Goal: Task Accomplishment & Management: Manage account settings

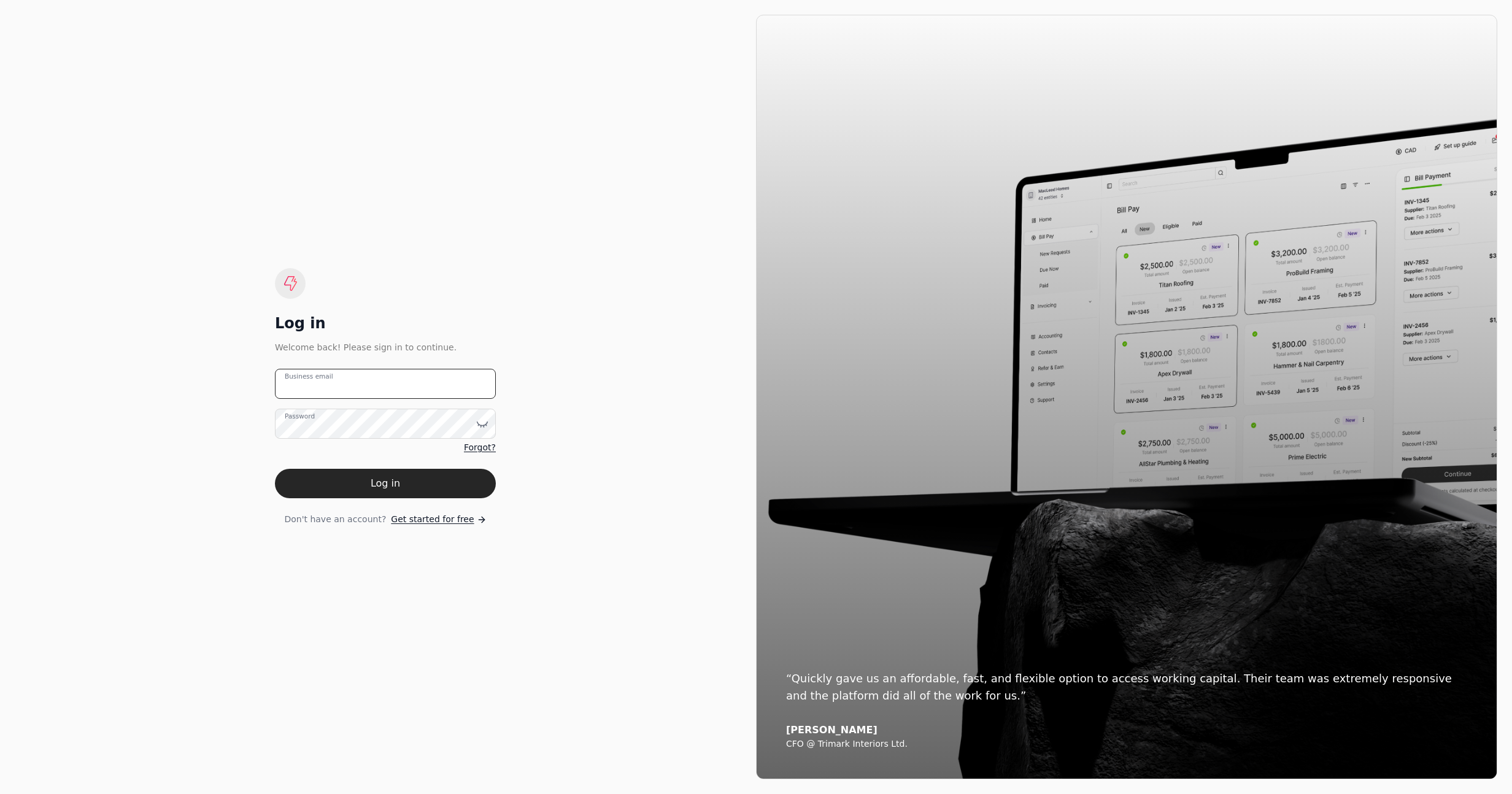
click at [357, 390] on email "Business email" at bounding box center [385, 384] width 221 height 30
type email "[EMAIL_ADDRESS][DOMAIN_NAME]"
click at [457, 469] on button "Log in" at bounding box center [385, 483] width 221 height 29
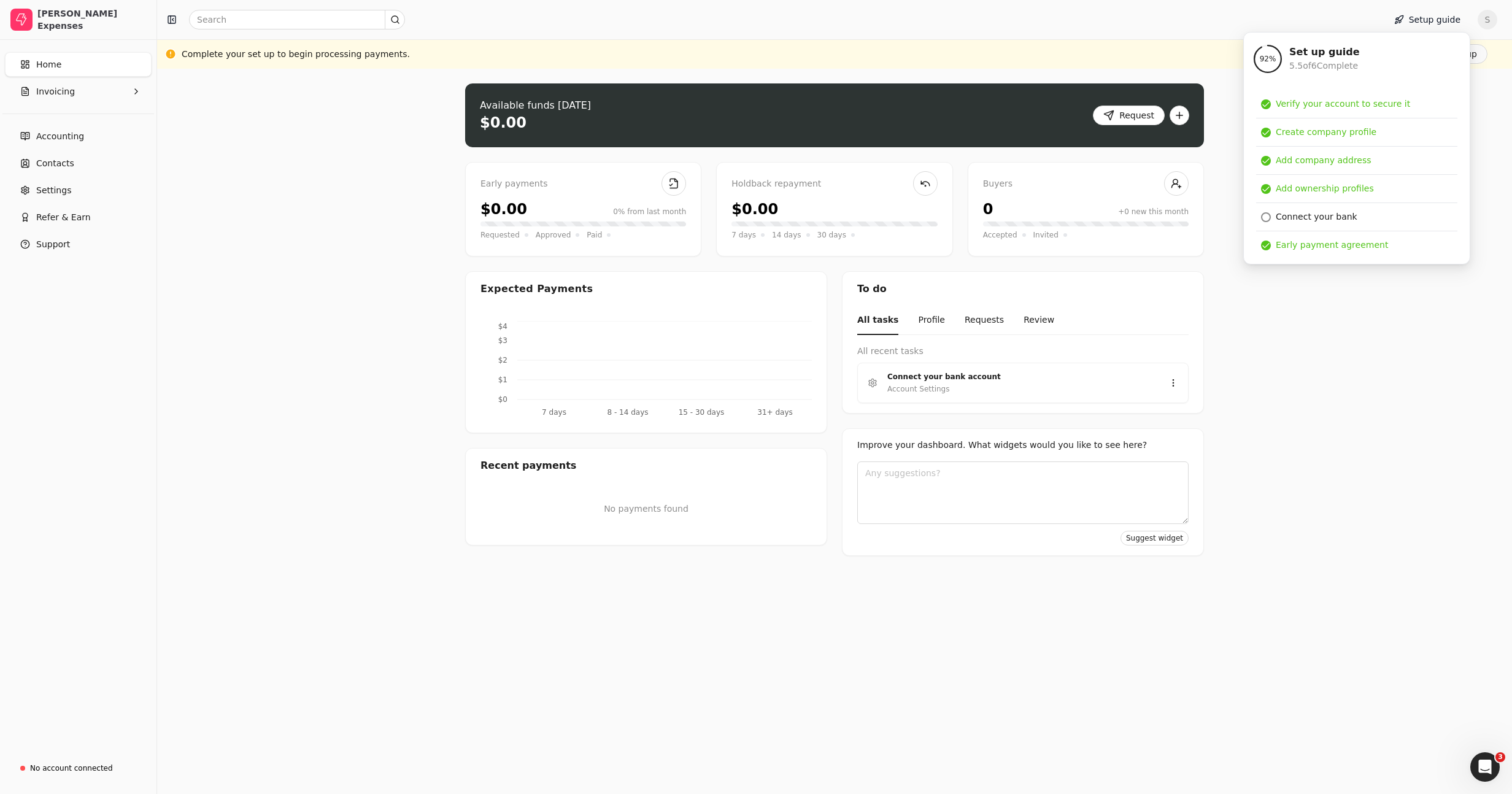
click at [424, 283] on div "Upload file: Drag your invoice here to upload or browse for files Available fun…" at bounding box center [834, 431] width 1354 height 725
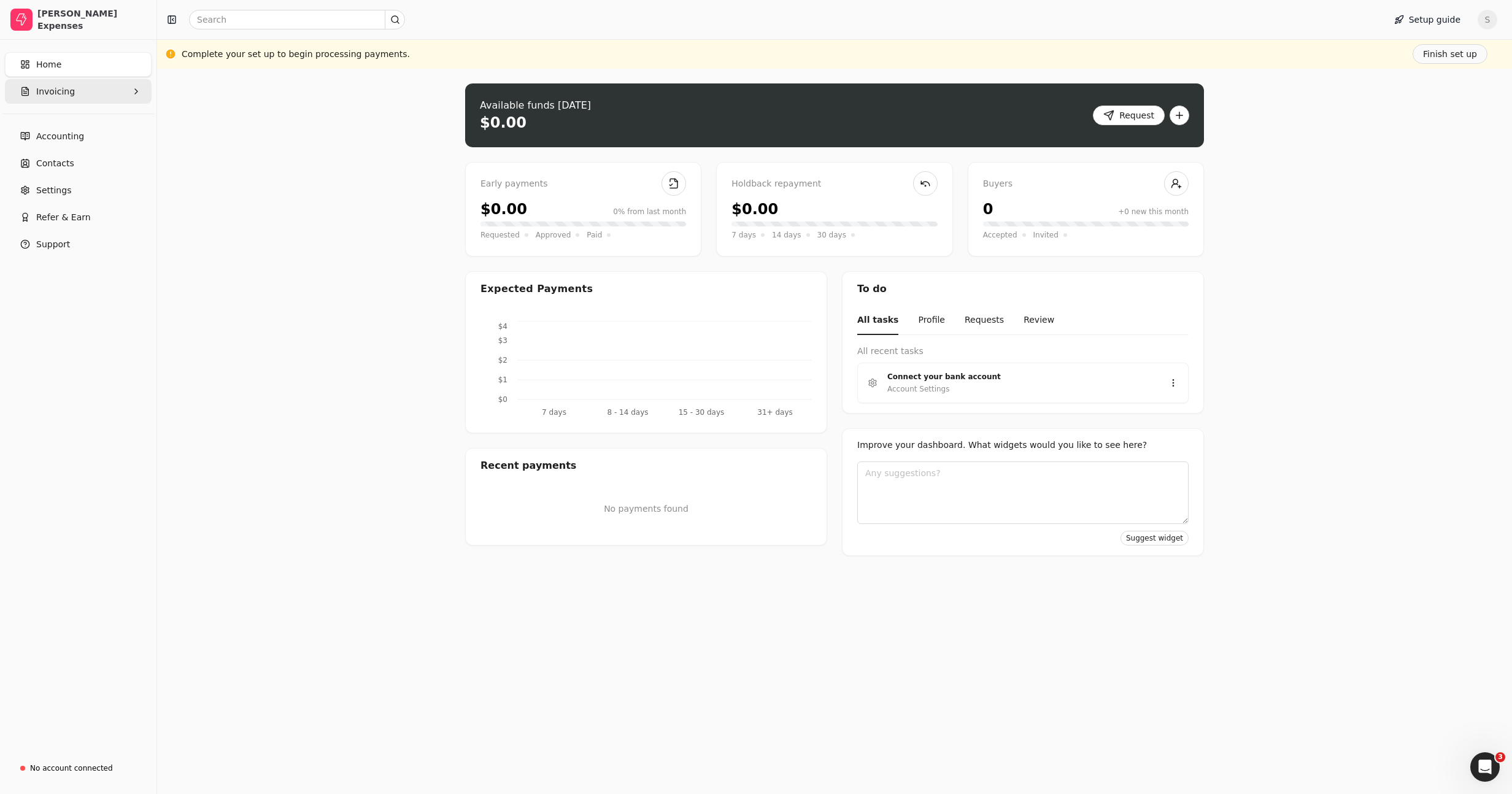
click at [65, 90] on span "Invoicing" at bounding box center [55, 92] width 38 height 13
click at [84, 132] on Invoices "All Invoices" at bounding box center [78, 121] width 142 height 25
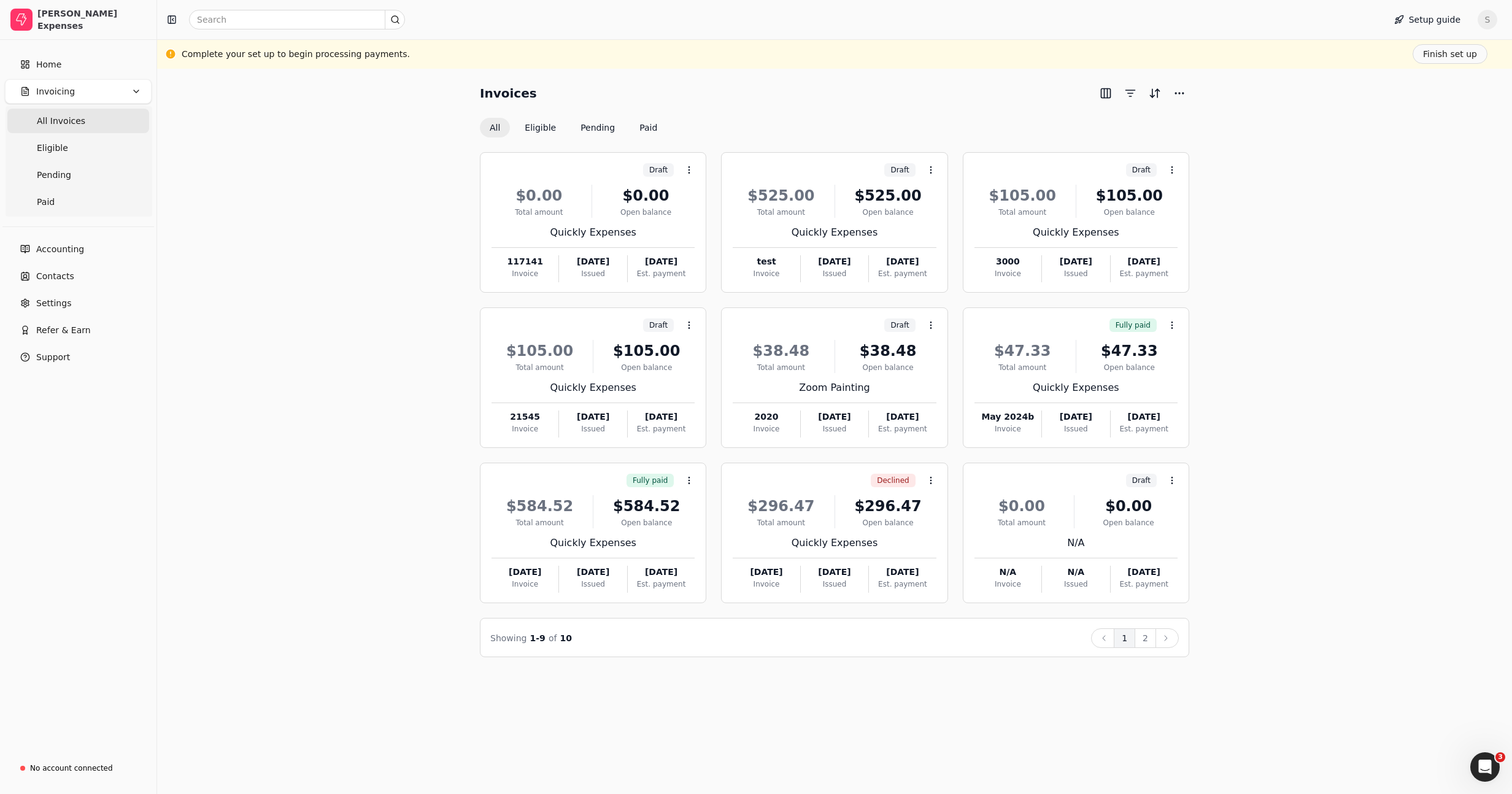
click at [349, 166] on div "Invoices All Eligible Pending Paid Draft Context Menu Button $0.00 Total amount…" at bounding box center [834, 370] width 1325 height 573
click at [690, 176] on button "Context Menu Button" at bounding box center [689, 170] width 21 height 21
click at [375, 238] on div "Invoices All Eligible Pending Paid Draft Context Menu Button $0.00 Total amount…" at bounding box center [834, 370] width 1325 height 573
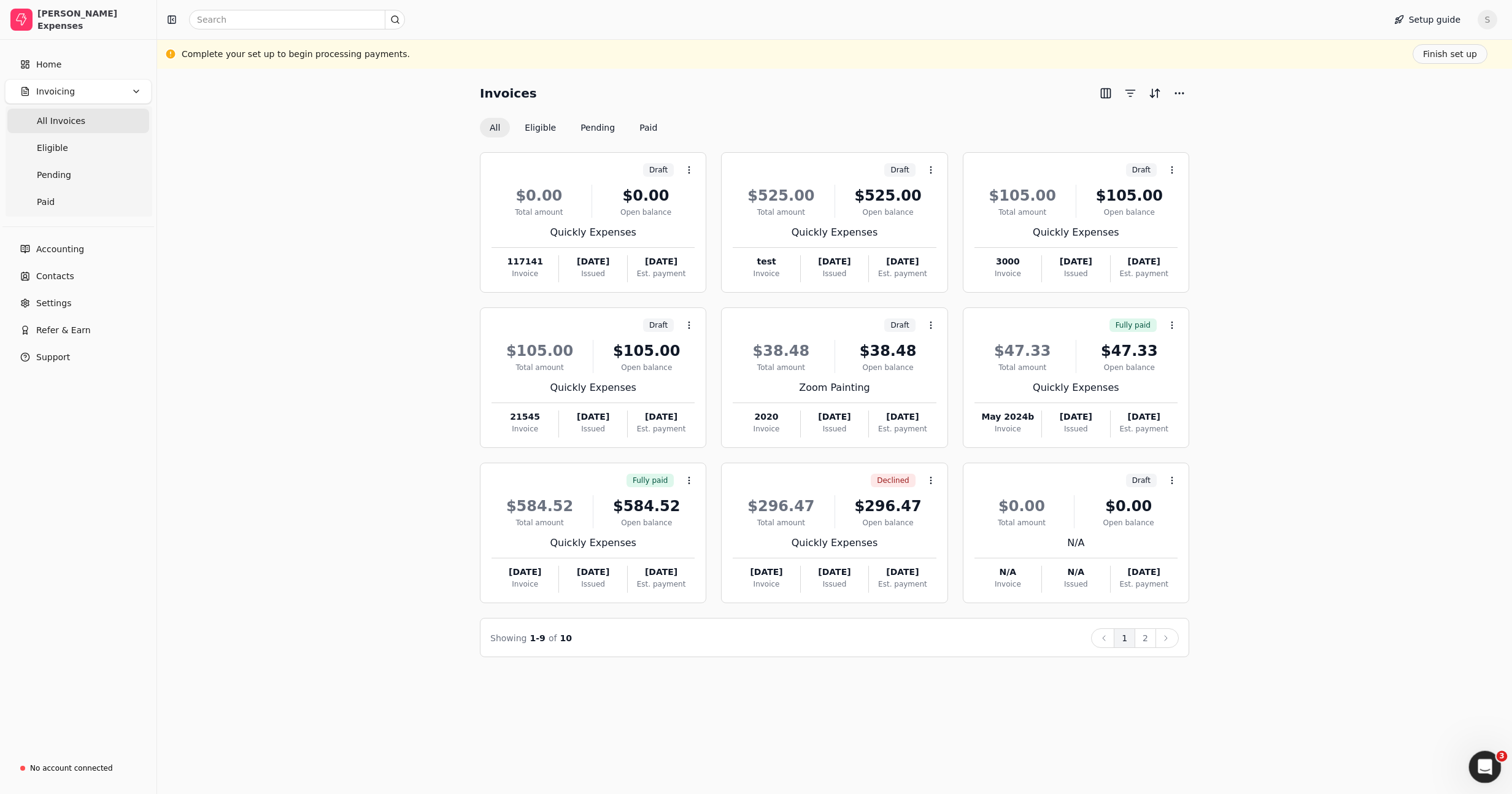
click at [1476, 761] on icon "Open Intercom Messenger" at bounding box center [1483, 765] width 20 height 20
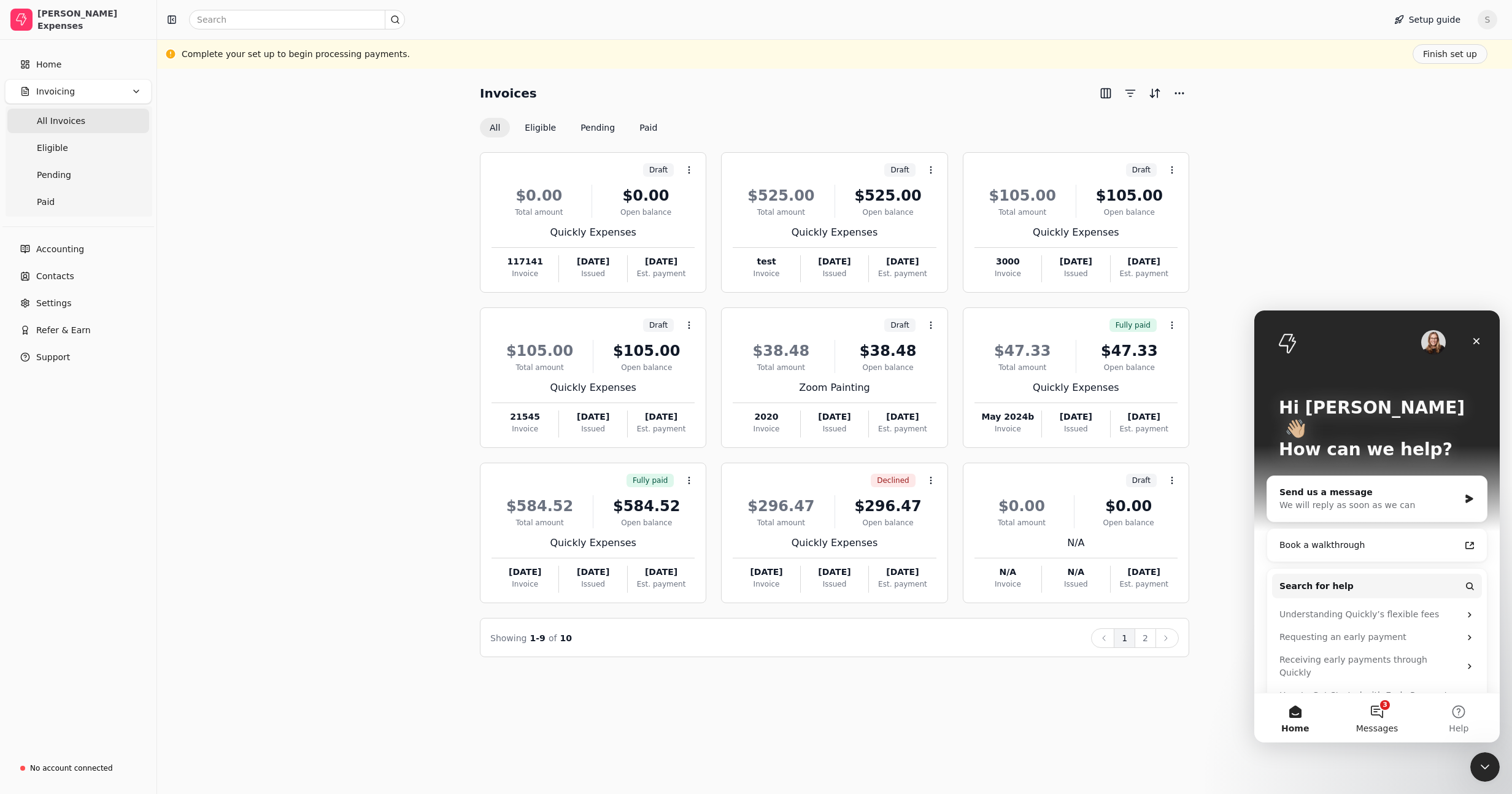
click at [1345, 722] on button "3 Messages" at bounding box center [1376, 717] width 81 height 49
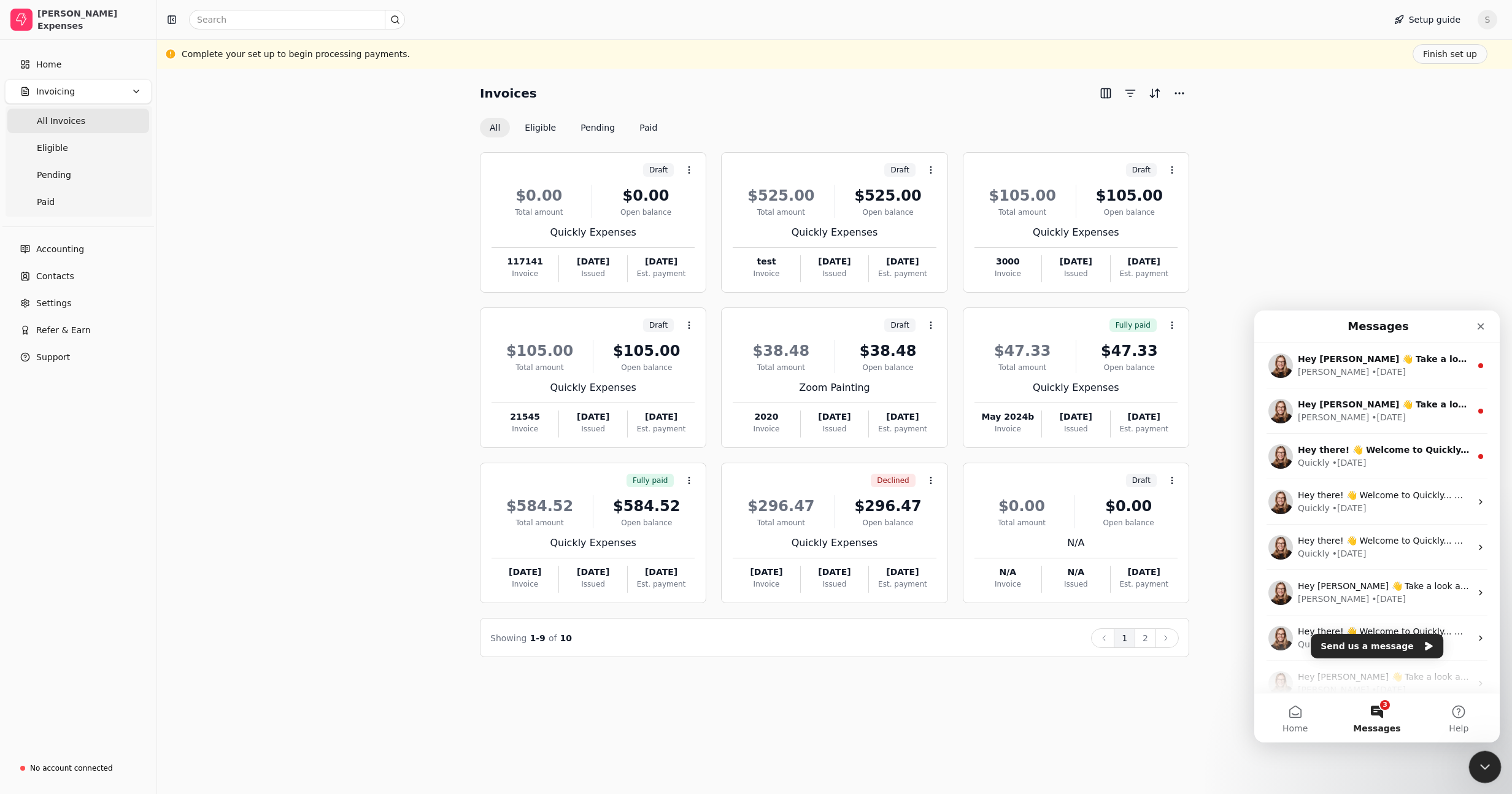
click at [1468, 761] on div "Close Intercom Messenger" at bounding box center [1483, 765] width 29 height 29
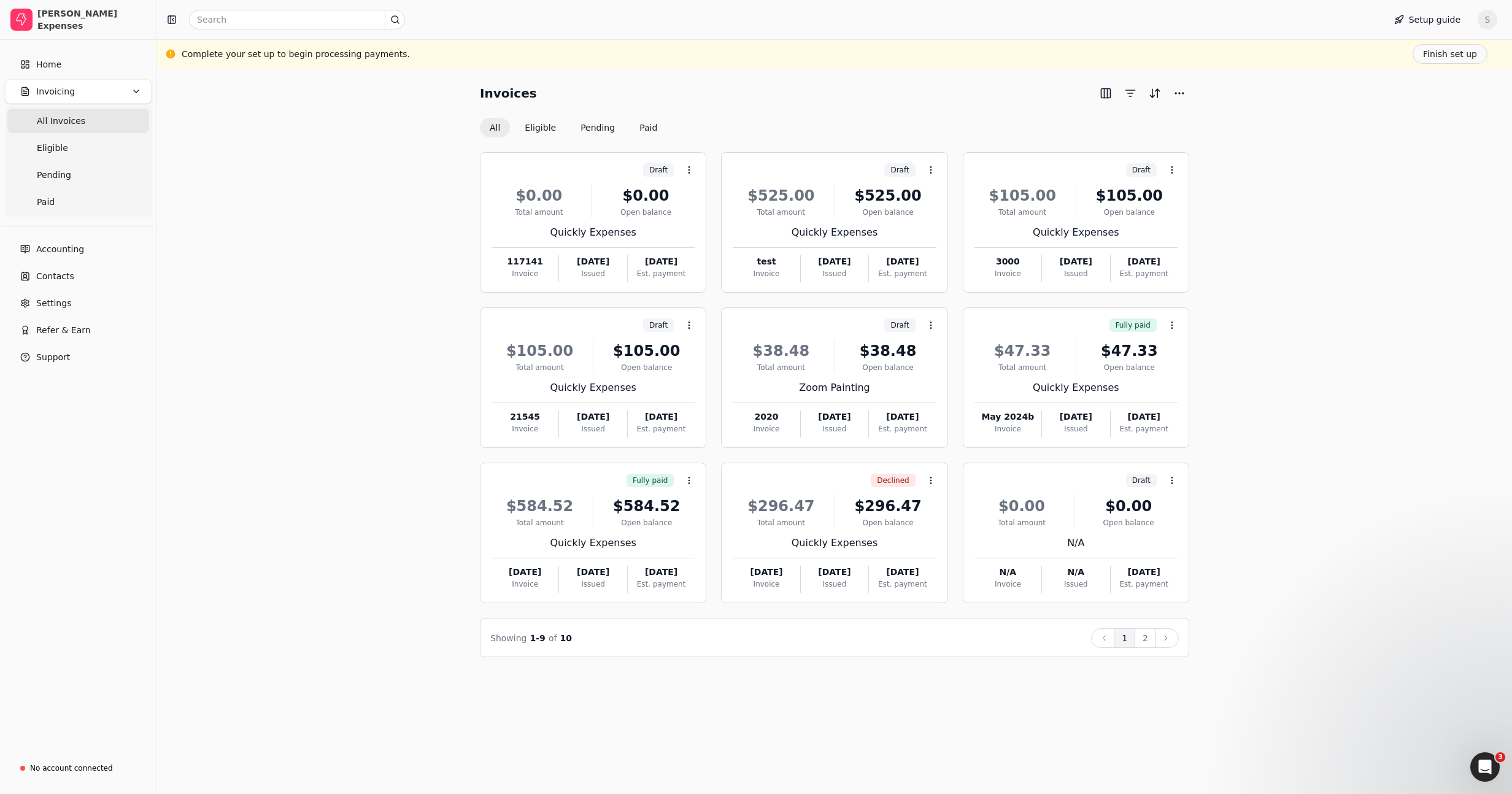
click at [365, 696] on div "Invoices All Eligible Pending Paid Draft Context Menu Button $0.00 Total amount…" at bounding box center [834, 431] width 1354 height 725
click at [1246, 596] on div "Invoices All Eligible Pending Paid Draft Context Menu Button $0.00 Total amount…" at bounding box center [834, 370] width 1325 height 573
click at [1173, 476] on icon at bounding box center [1172, 480] width 10 height 10
click at [937, 482] on button "Context Menu Button" at bounding box center [931, 480] width 21 height 21
click at [686, 480] on icon at bounding box center [689, 480] width 10 height 10
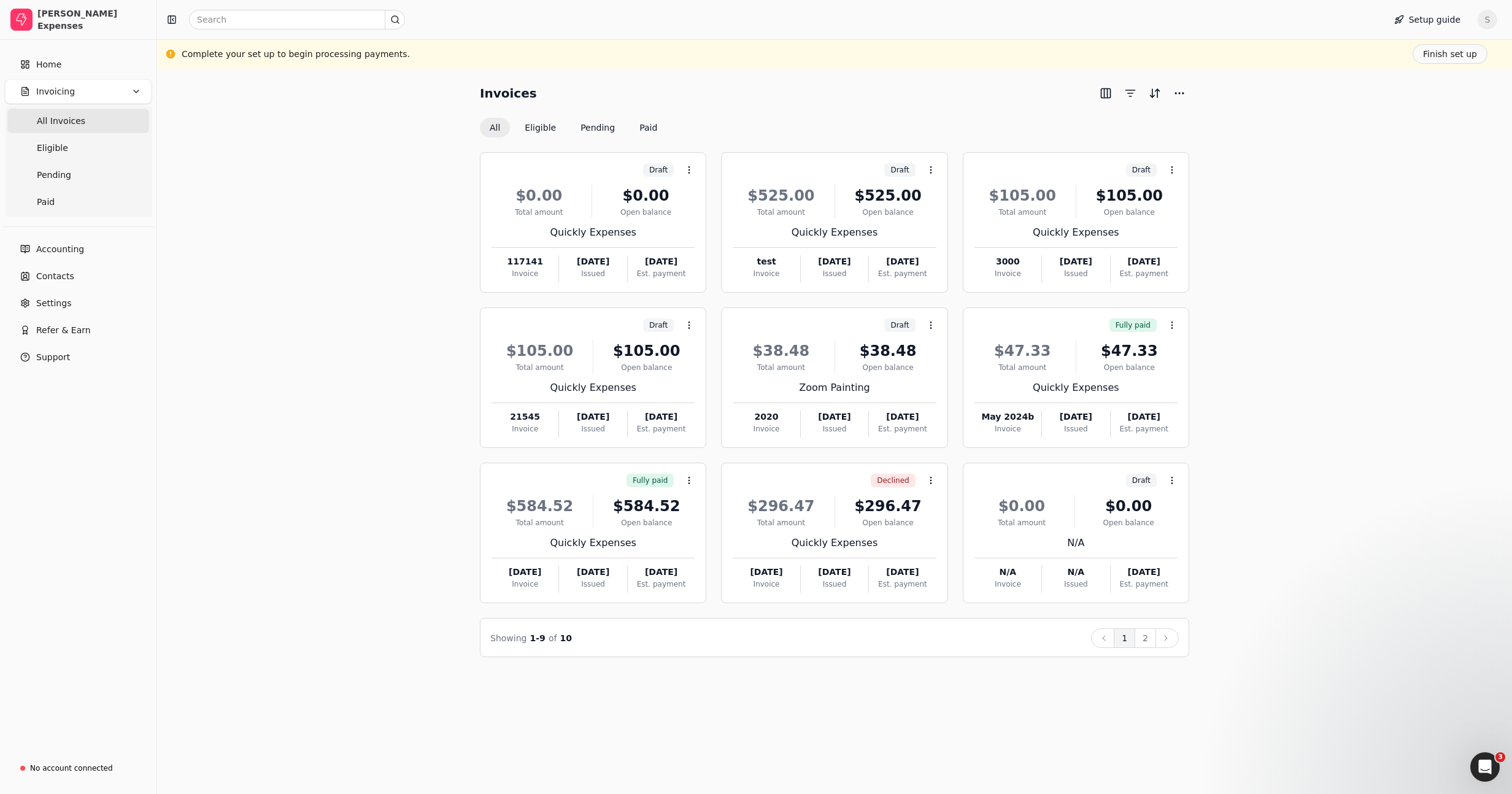
click at [294, 471] on div "Invoices All Eligible Pending Paid Draft Context Menu Button $0.00 Total amount…" at bounding box center [834, 370] width 1325 height 573
